Goal: Task Accomplishment & Management: Complete application form

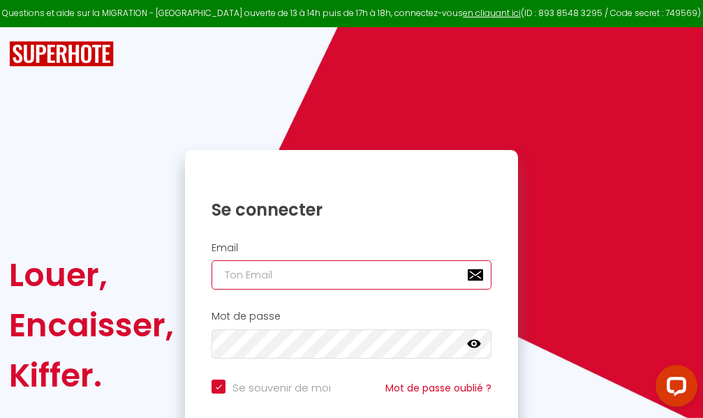
click at [335, 272] on input "email" at bounding box center [352, 274] width 280 height 29
type input "m"
checkbox input "true"
type input "ma"
checkbox input "true"
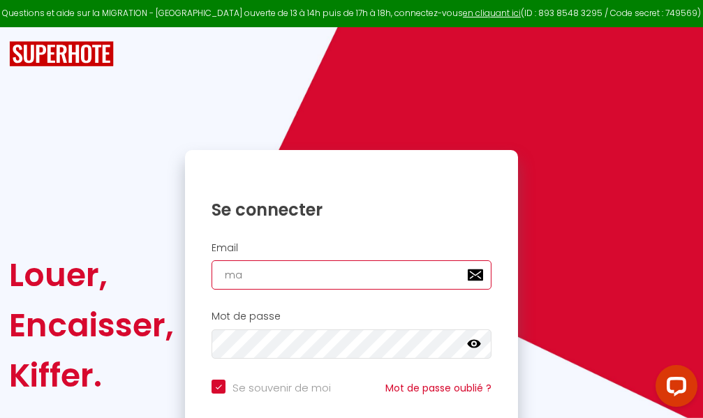
type input "mar"
checkbox input "true"
type input "marc"
checkbox input "true"
type input "marcd"
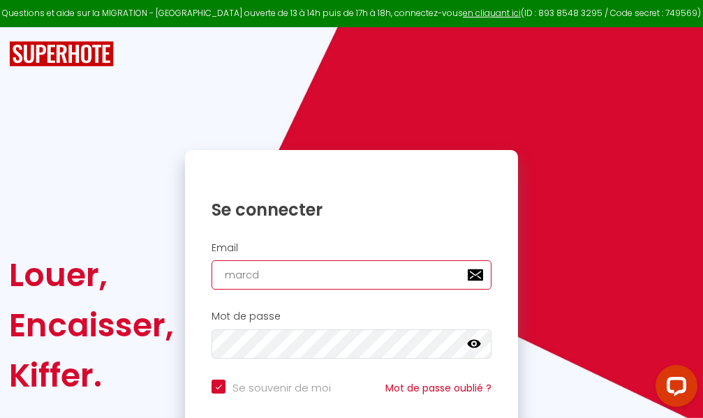
checkbox input "true"
type input "marcdp"
checkbox input "true"
type input "marcdpo"
checkbox input "true"
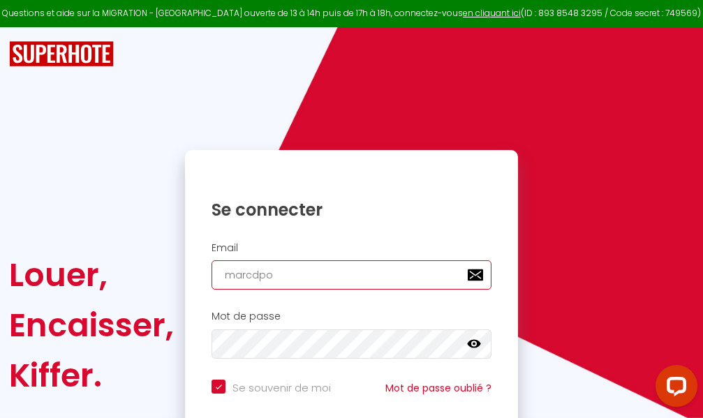
type input "marcdpoz"
checkbox input "true"
type input "marcdpoz."
checkbox input "true"
type input "marcdpoz.l"
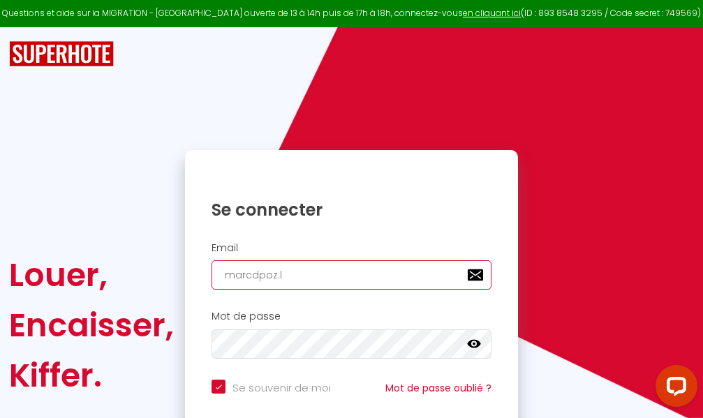
checkbox input "true"
type input "marcdpoz.lo"
checkbox input "true"
type input "marcdpoz.loc"
checkbox input "true"
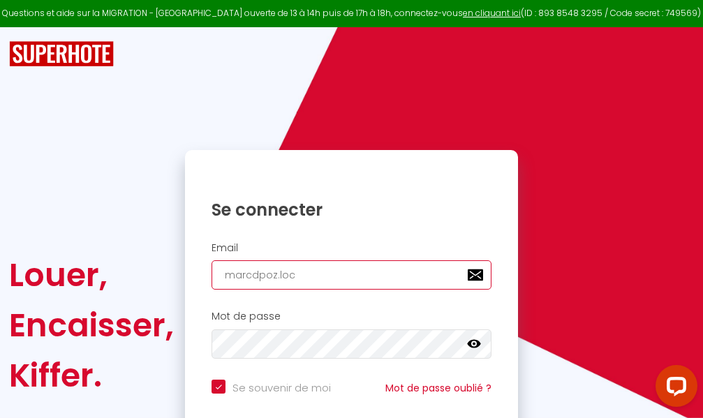
type input "marcdpoz.loca"
checkbox input "true"
type input "marcdpoz.locat"
checkbox input "true"
type input "marcdpoz.locati"
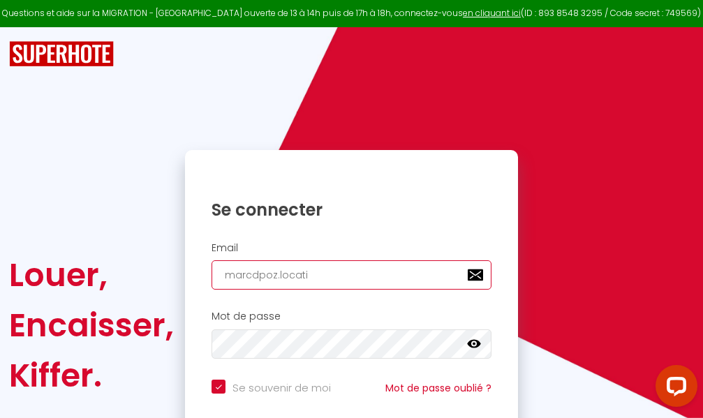
checkbox input "true"
type input "marcdpoz.locatio"
checkbox input "true"
type input "marcdpoz.location"
checkbox input "true"
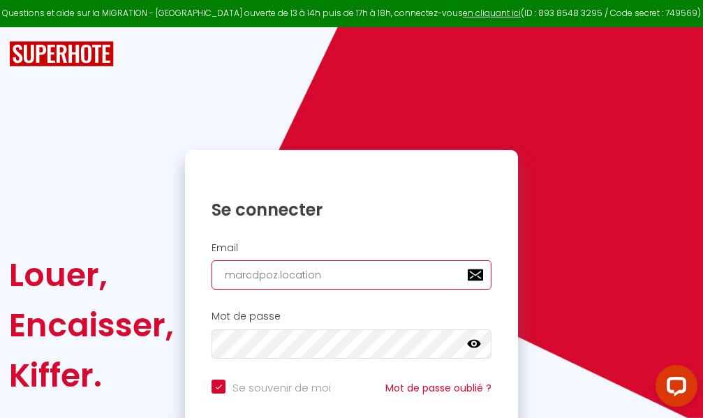
type input "marcdpoz.location@"
checkbox input "true"
type input "marcdpoz.location@g"
checkbox input "true"
type input "marcdpoz.location@gm"
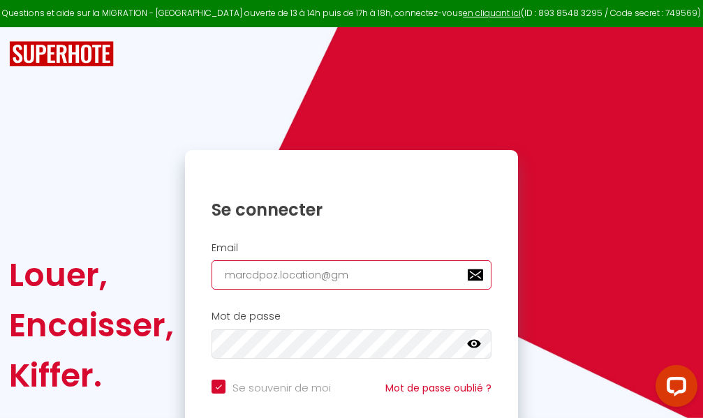
checkbox input "true"
type input "marcdpoz.location@gma"
checkbox input "true"
type input "marcdpoz.location@gmai"
checkbox input "true"
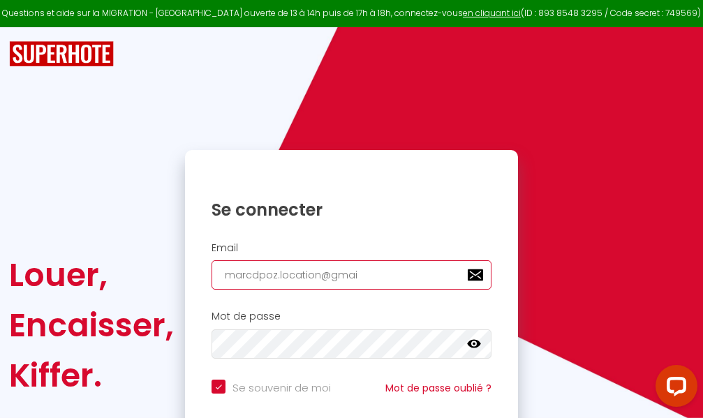
type input "[EMAIL_ADDRESS]"
checkbox input "true"
type input "[EMAIL_ADDRESS]."
checkbox input "true"
type input "marcdpoz.location@gmail.c"
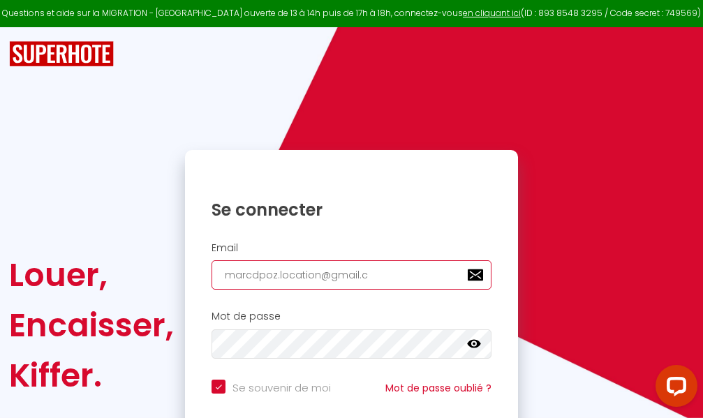
checkbox input "true"
type input "[EMAIL_ADDRESS][DOMAIN_NAME]"
checkbox input "true"
type input "[EMAIL_ADDRESS][DOMAIN_NAME]"
checkbox input "true"
